Goal: Complete application form

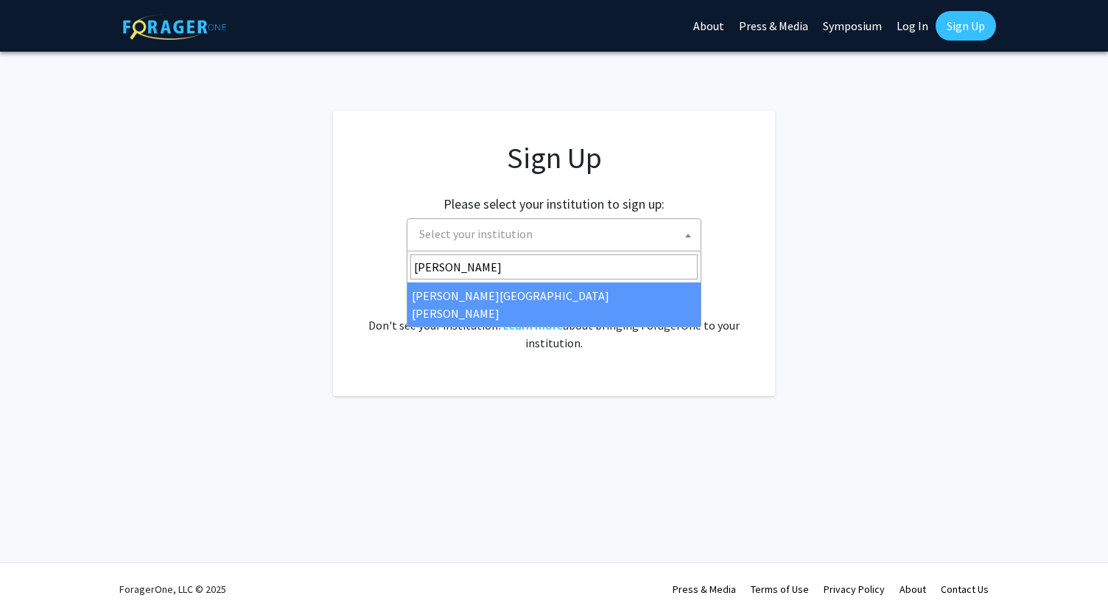
type input "john"
select select "1"
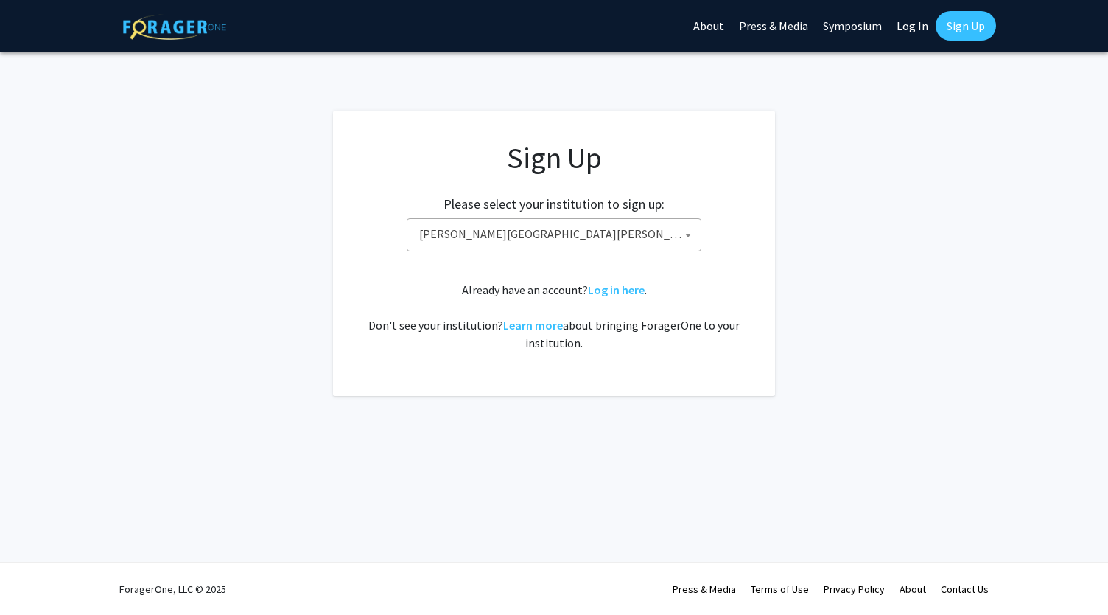
click at [746, 282] on fg-card "Sign Up Please select your institution to sign up: Baylor University Brandeis U…" at bounding box center [554, 253] width 442 height 285
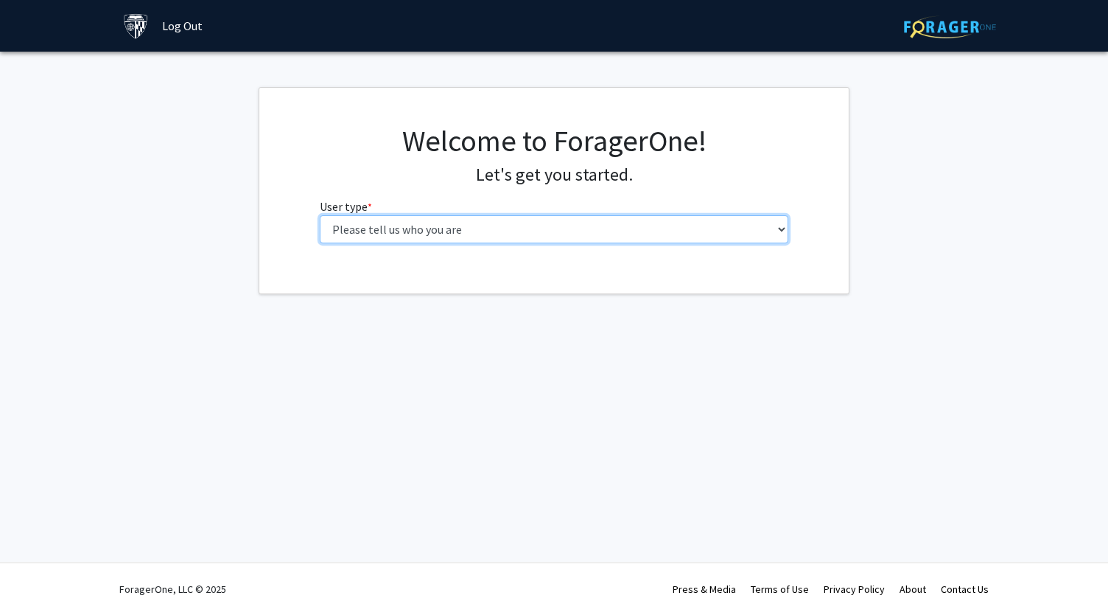
click at [597, 229] on select "Please tell us who you are Undergraduate Student Master's Student Doctoral Cand…" at bounding box center [554, 229] width 469 height 28
select select "3: doc"
click at [320, 215] on select "Please tell us who you are Undergraduate Student Master's Student Doctoral Cand…" at bounding box center [554, 229] width 469 height 28
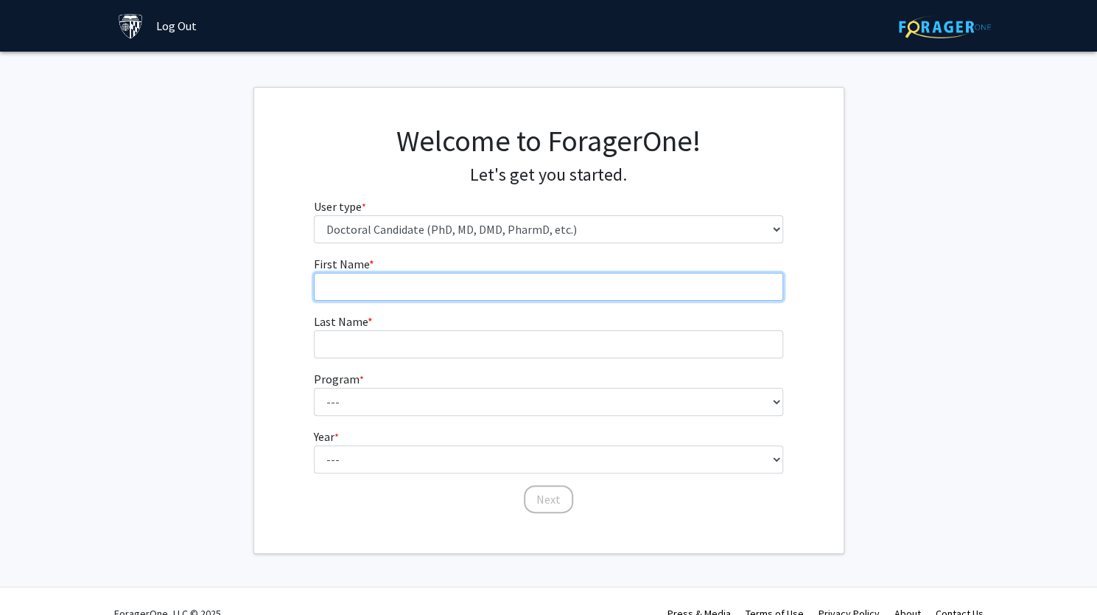
click at [525, 277] on input "First Name * required" at bounding box center [548, 287] width 469 height 28
type input "[PERSON_NAME]"
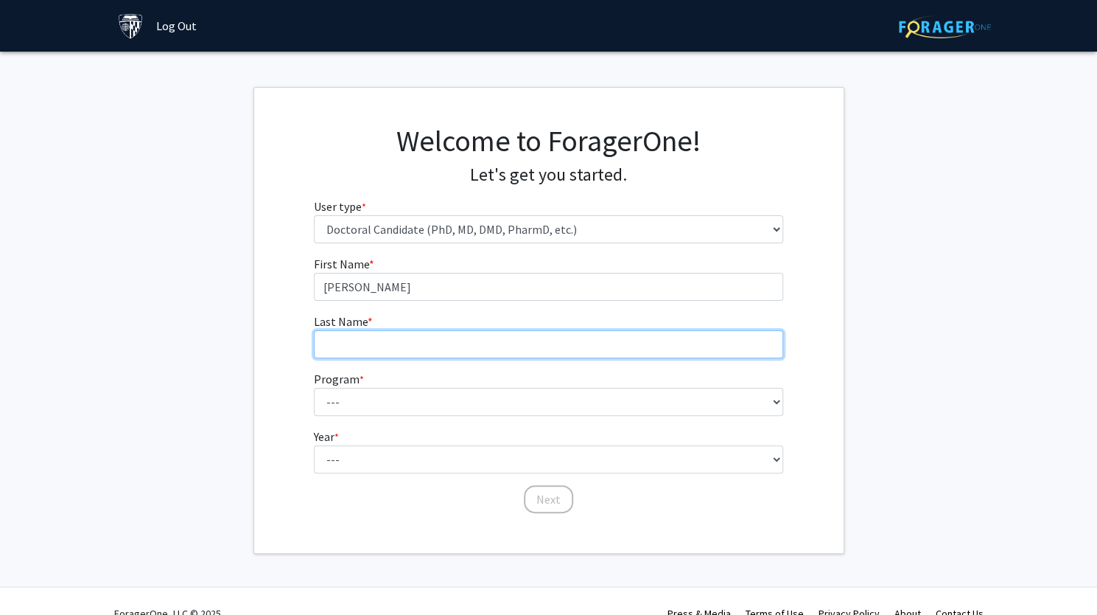
type input "[PERSON_NAME]"
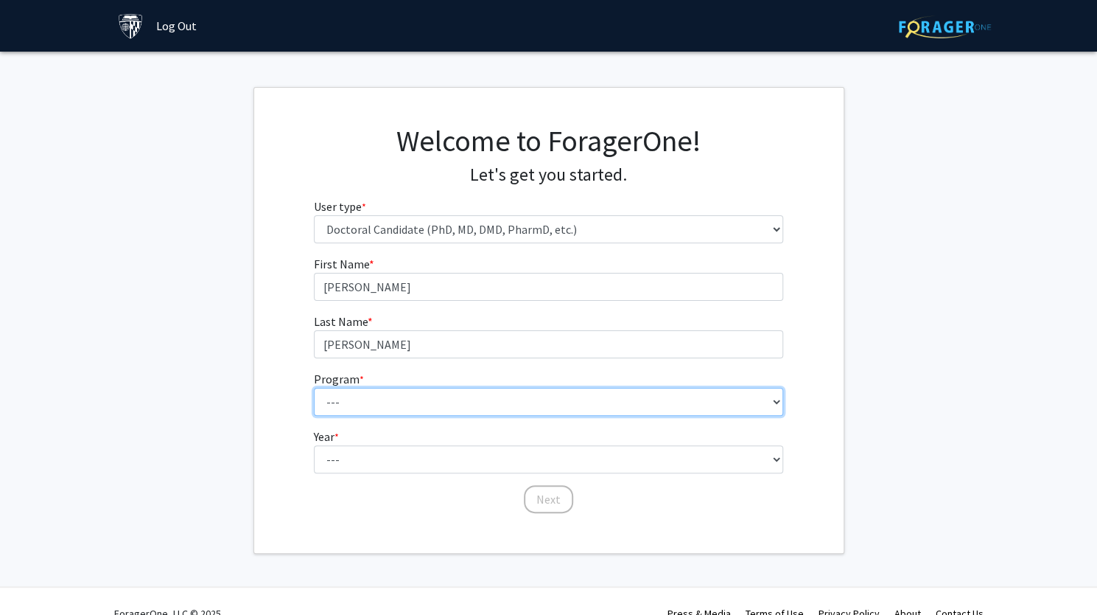
click at [432, 402] on select "--- Adult-Gerontological Acute Care Nurse Practitioner Adult-Gerontological Cri…" at bounding box center [548, 402] width 469 height 28
select select "27: 30"
click at [314, 388] on select "--- Adult-Gerontological Acute Care Nurse Practitioner Adult-Gerontological Cri…" at bounding box center [548, 402] width 469 height 28
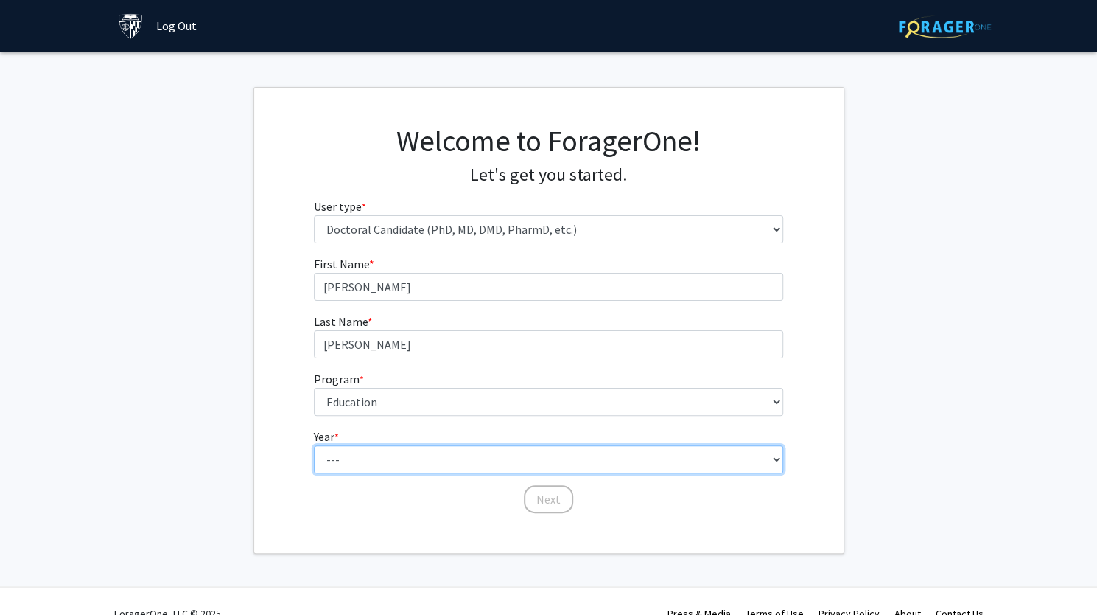
click at [392, 459] on select "--- First Year Second Year Third Year Fourth Year Fifth Year Sixth Year Seventh…" at bounding box center [548, 459] width 469 height 28
select select "1: first_year"
click at [314, 445] on select "--- First Year Second Year Third Year Fourth Year Fifth Year Sixth Year Seventh…" at bounding box center [548, 459] width 469 height 28
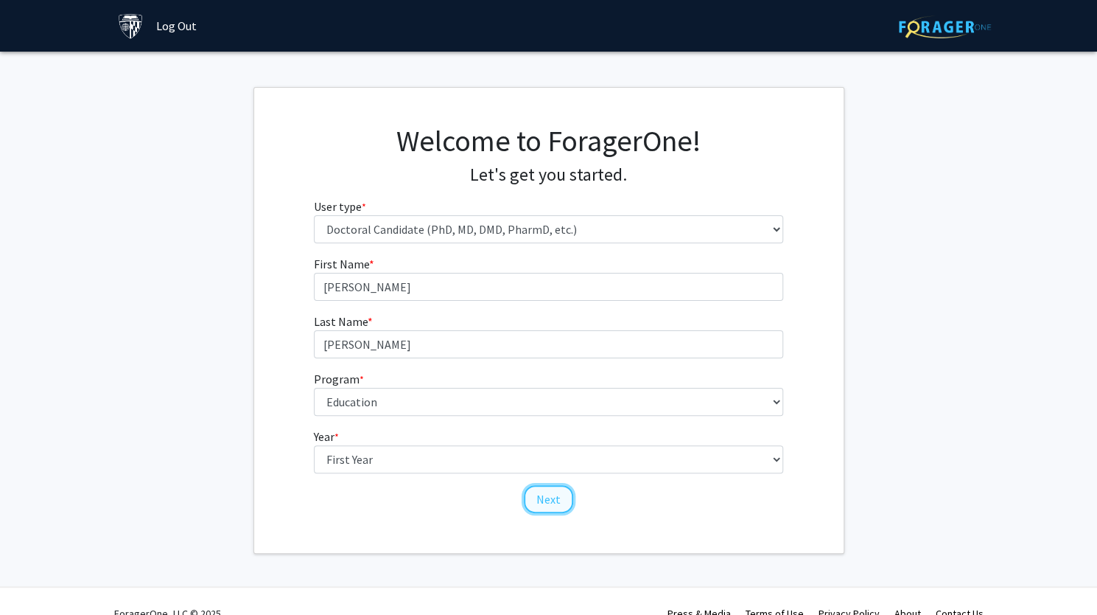
click at [553, 504] on button "Next" at bounding box center [548, 499] width 49 height 28
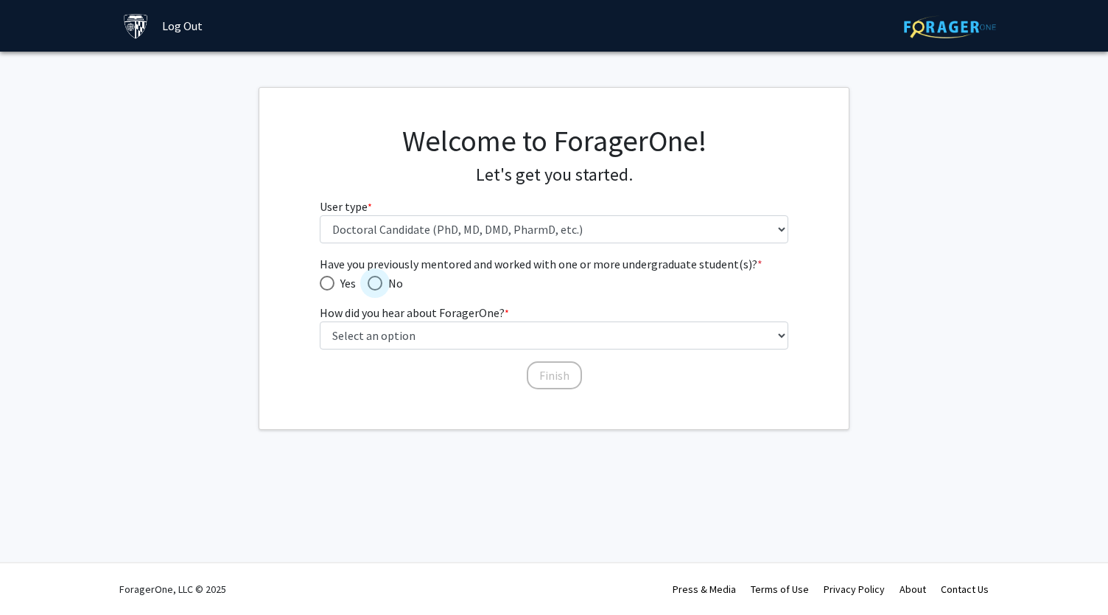
click at [373, 287] on span "Have you previously mentored and worked with one or more undergraduate student(…" at bounding box center [375, 283] width 15 height 15
click at [373, 287] on input "No" at bounding box center [375, 283] width 15 height 15
radio input "true"
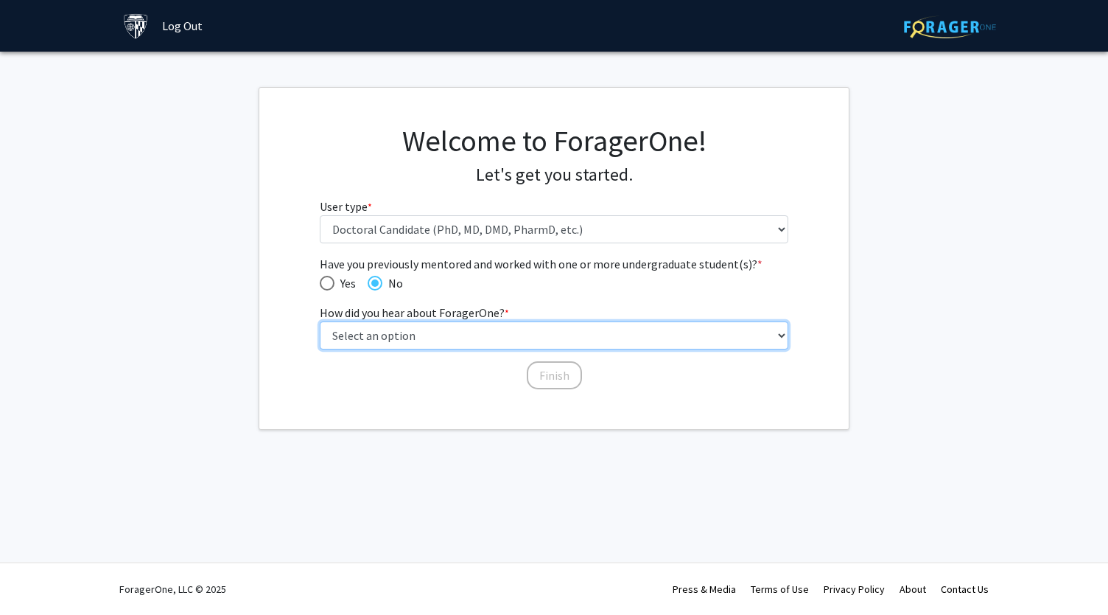
click at [410, 341] on select "Select an option Peer/student recommendation Faculty/staff recommendation Unive…" at bounding box center [554, 335] width 469 height 28
select select "3: university_website"
click at [320, 321] on select "Select an option Peer/student recommendation Faculty/staff recommendation Unive…" at bounding box center [554, 335] width 469 height 28
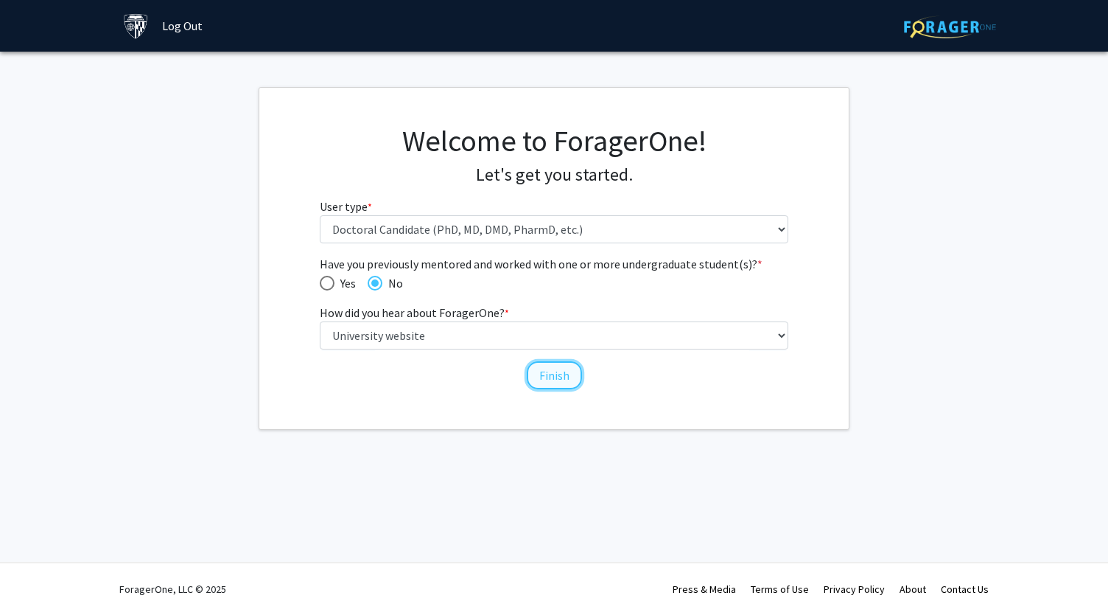
click at [569, 377] on button "Finish" at bounding box center [554, 375] width 55 height 28
